Goal: Check status: Check status

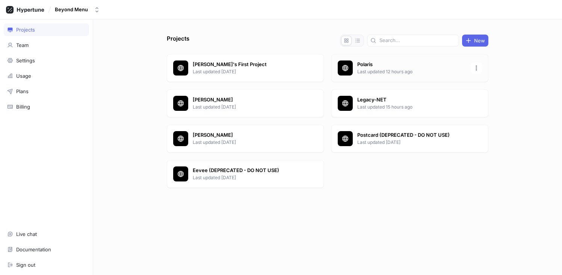
click at [368, 67] on p "Polaris" at bounding box center [411, 65] width 109 height 8
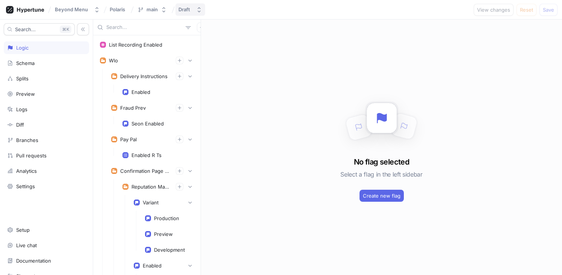
click at [192, 10] on div "Draft" at bounding box center [186, 9] width 15 height 6
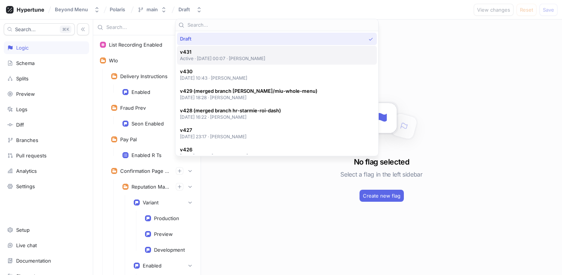
click at [235, 58] on p "Active ‧ [DATE] 00:07 ‧ [PERSON_NAME]" at bounding box center [223, 58] width 86 height 6
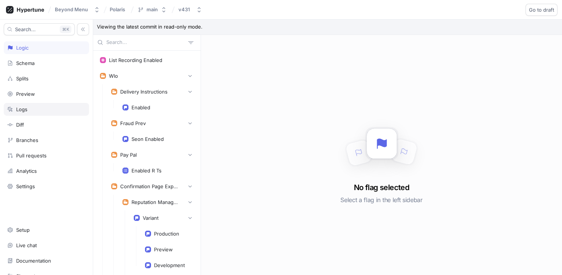
click at [39, 111] on div "Logs" at bounding box center [46, 109] width 79 height 6
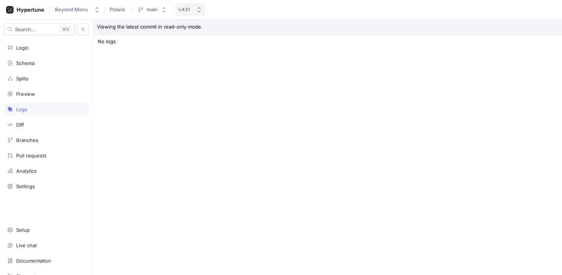
click at [191, 9] on div "v431" at bounding box center [186, 9] width 15 height 6
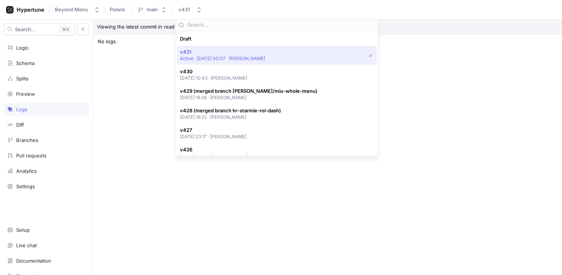
scroll to position [13, 0]
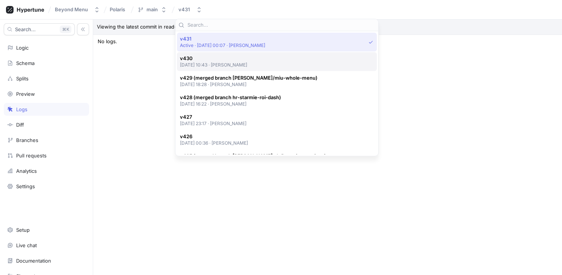
click at [215, 66] on p "[DATE] 10:43 ‧ [PERSON_NAME]" at bounding box center [214, 65] width 68 height 6
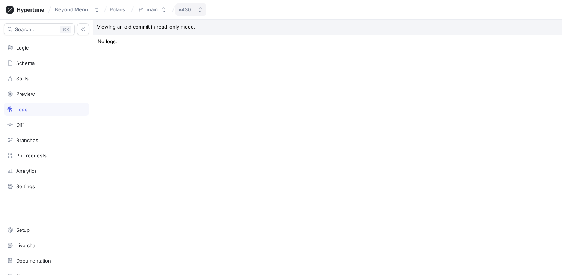
click at [200, 6] on button "v430" at bounding box center [191, 9] width 31 height 12
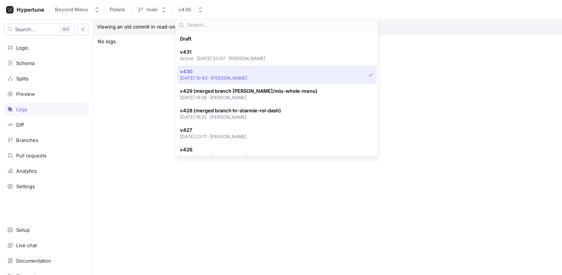
scroll to position [33, 0]
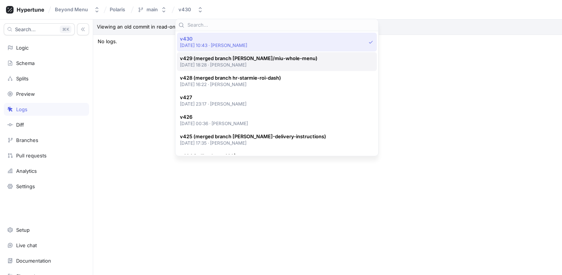
click at [215, 65] on p "[DATE] 18:28 ‧ [PERSON_NAME]" at bounding box center [249, 65] width 138 height 6
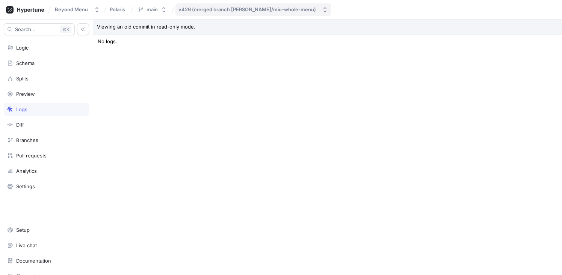
click at [229, 11] on div "v429 (merged branch [PERSON_NAME]/miu-whole-menu)" at bounding box center [248, 9] width 138 height 6
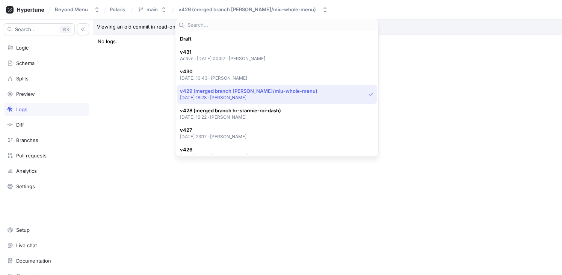
scroll to position [52, 0]
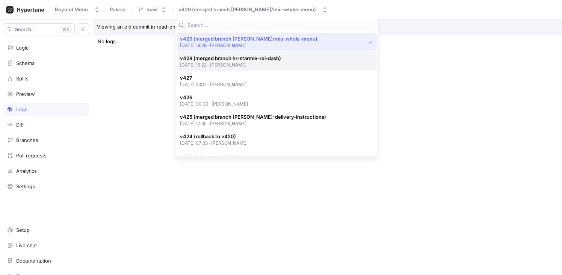
click at [223, 67] on p "[DATE] 16:22 ‧ [PERSON_NAME]" at bounding box center [230, 65] width 101 height 6
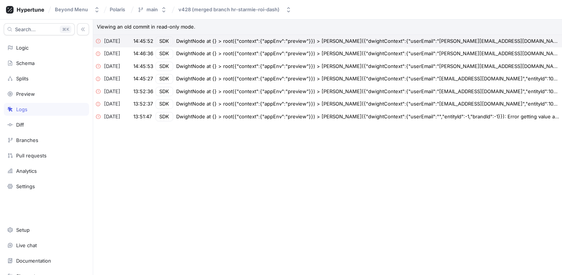
click at [294, 39] on div "DwightNode at {} > root({"context":{"appEnv":"preview"}}) > dwight({"dwightCont…" at bounding box center [368, 42] width 384 height 8
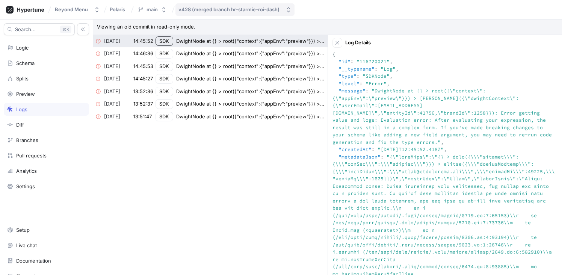
click at [282, 9] on button "v428 (merged branch hr-starmie-roi-dash)" at bounding box center [235, 9] width 119 height 12
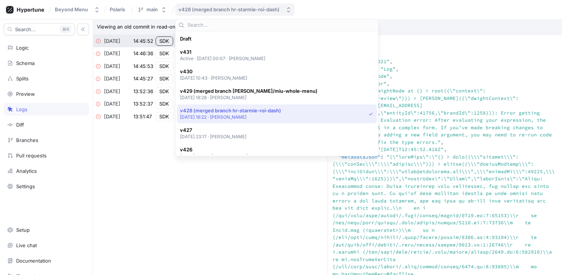
scroll to position [72, 0]
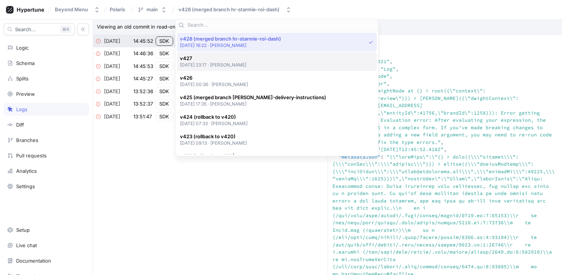
click at [268, 62] on div "v427 2025-08-11 at 23:17 ‧ Max Rice" at bounding box center [275, 61] width 190 height 13
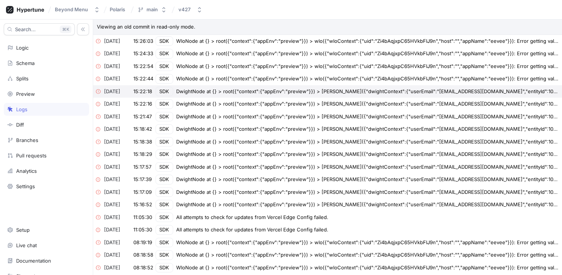
click at [262, 85] on div "2025-08-14 15:22:18 SDK DwightNode at {} > root({"context":{"appEnv":"preview"}…" at bounding box center [327, 91] width 469 height 13
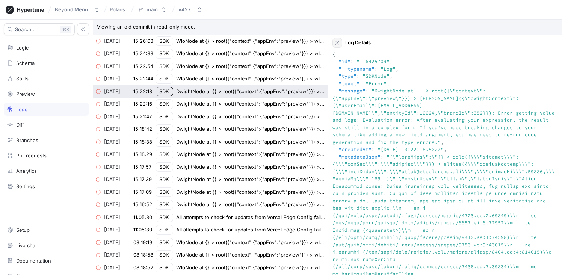
click at [340, 43] on icon "button" at bounding box center [338, 43] width 6 height 6
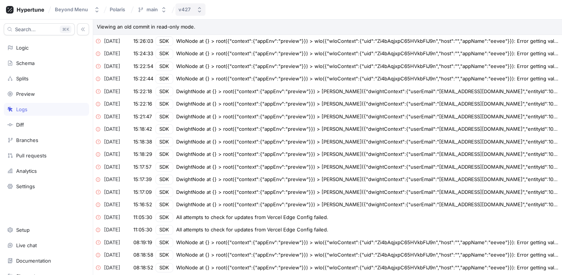
click at [197, 12] on icon "button" at bounding box center [200, 10] width 6 height 6
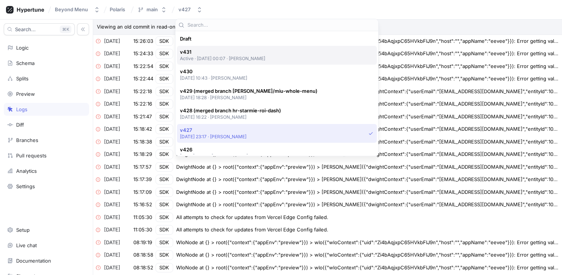
click at [228, 51] on span "v431" at bounding box center [223, 52] width 86 height 6
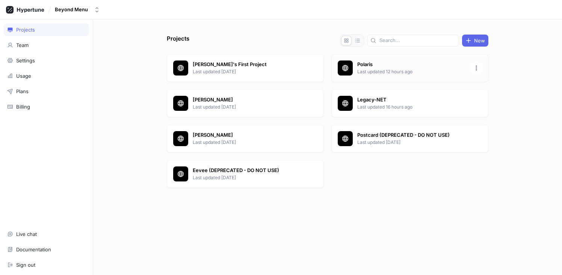
click at [371, 65] on p "Polaris" at bounding box center [411, 65] width 109 height 8
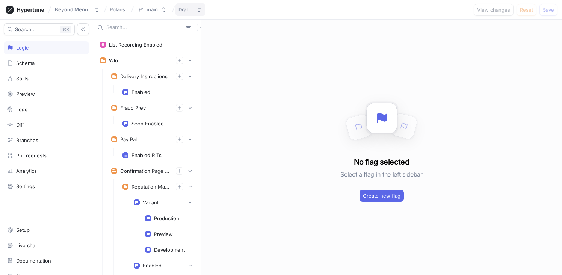
click at [196, 11] on icon "button" at bounding box center [199, 10] width 6 height 6
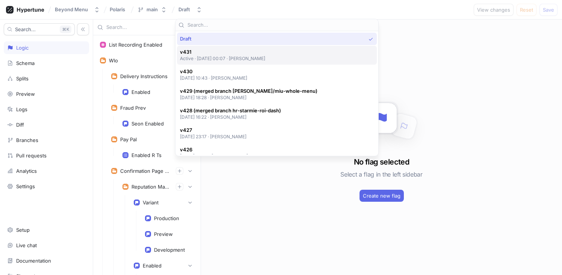
click at [232, 55] on div "v431 Active ‧ [DATE] 00:07 ‧ [PERSON_NAME]" at bounding box center [223, 55] width 86 height 13
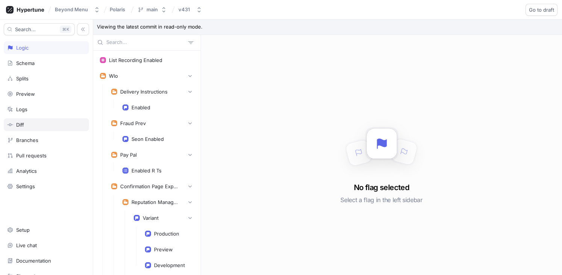
click at [34, 123] on div "Diff" at bounding box center [46, 125] width 79 height 6
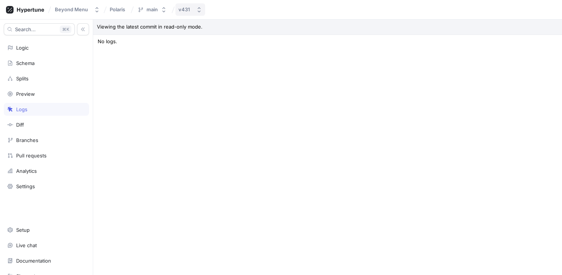
click at [200, 8] on icon "button" at bounding box center [199, 10] width 6 height 6
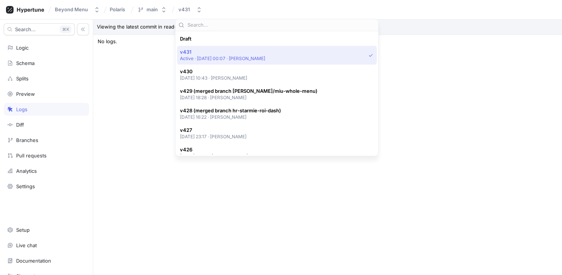
scroll to position [13, 0]
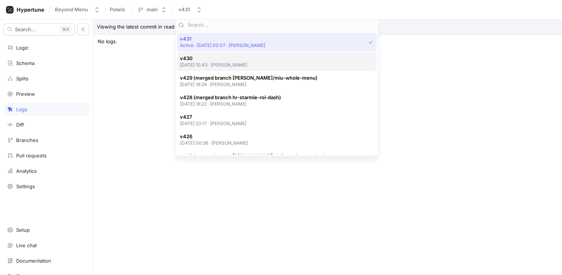
click at [212, 62] on p "[DATE] 10:43 ‧ [PERSON_NAME]" at bounding box center [214, 65] width 68 height 6
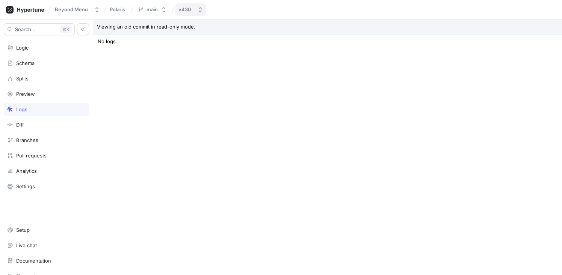
click at [187, 5] on button "v430" at bounding box center [191, 9] width 31 height 12
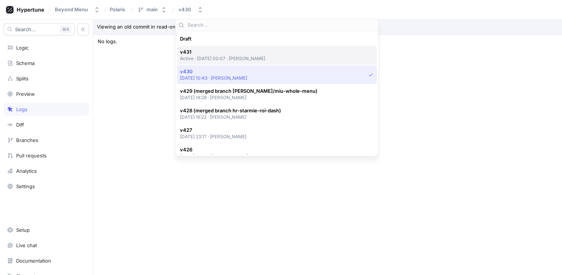
click at [216, 48] on div "v431 Active ‧ [DATE] 00:07 ‧ [PERSON_NAME]" at bounding box center [277, 55] width 200 height 19
